Goal: Task Accomplishment & Management: Use online tool/utility

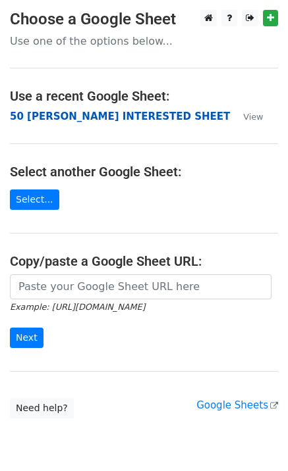
click at [90, 115] on strong "50 [PERSON_NAME] INTERESTED SHEET" at bounding box center [120, 117] width 220 height 12
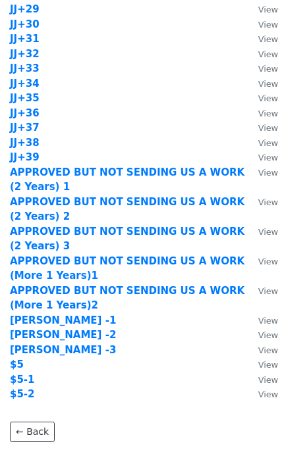
scroll to position [1054, 0]
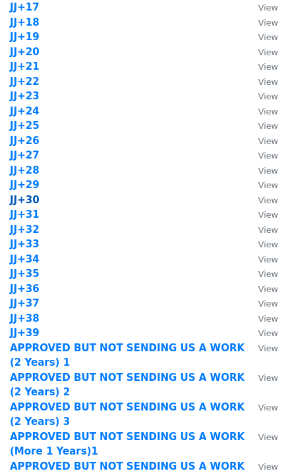
click at [31, 201] on strong "JJ+30" at bounding box center [25, 200] width 30 height 12
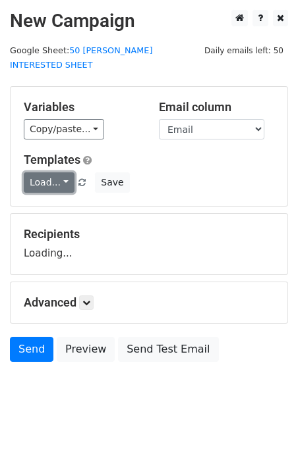
click at [61, 173] on link "Load..." at bounding box center [49, 183] width 51 height 20
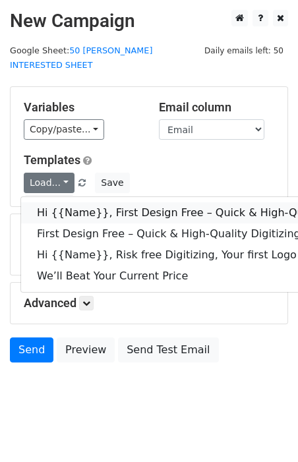
click at [83, 202] on link "Hi {{Name}}, First Design Free – Quick & High-Quality Digitizing!" at bounding box center [210, 212] width 378 height 21
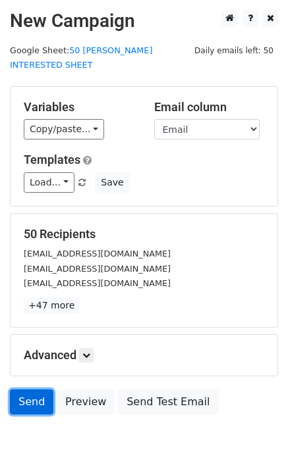
click at [43, 393] on link "Send" at bounding box center [31, 402] width 43 height 25
